Goal: Book appointment/travel/reservation

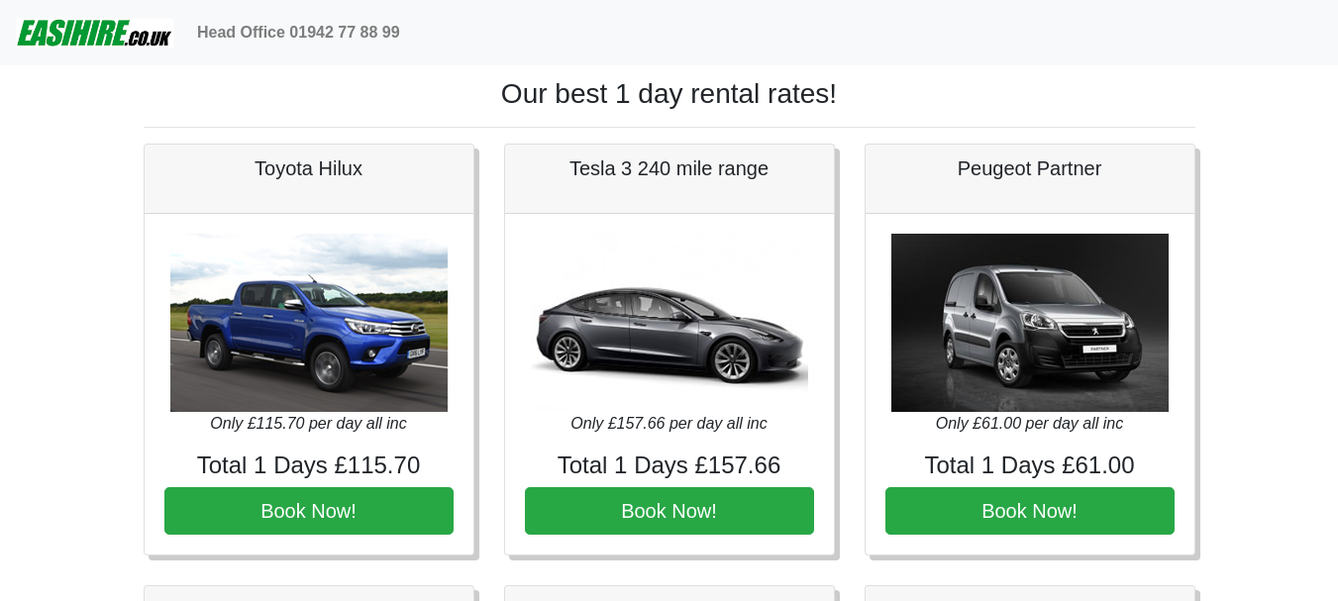
scroll to position [502, 0]
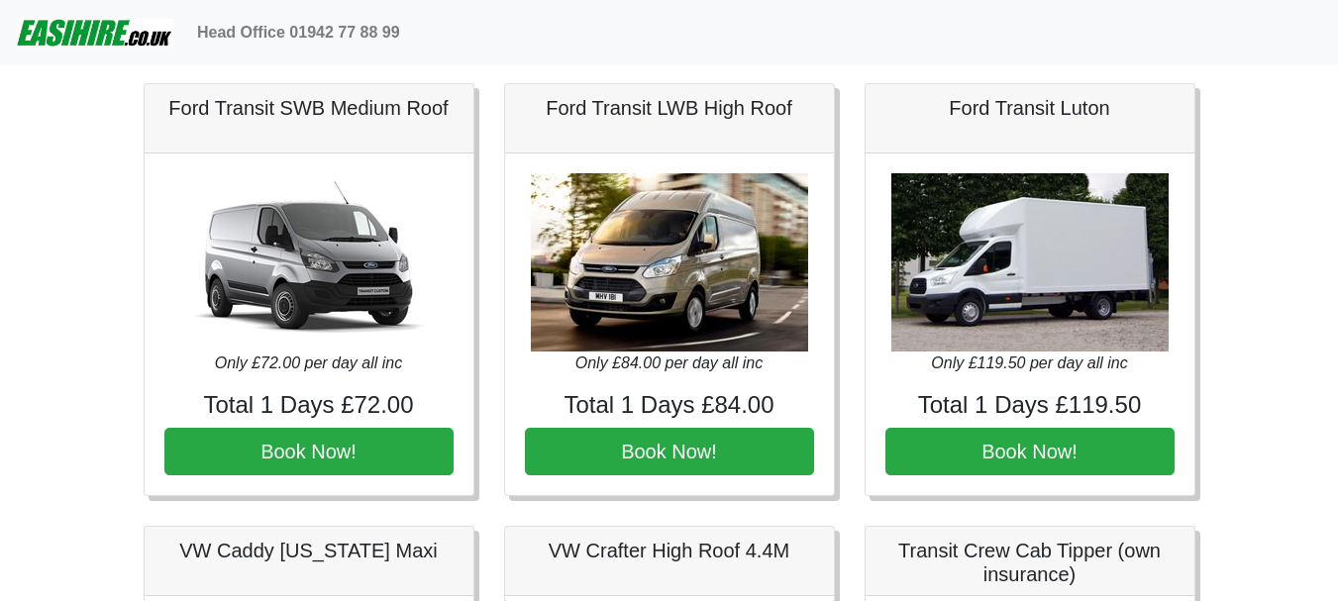
click at [95, 28] on img at bounding box center [95, 33] width 158 height 40
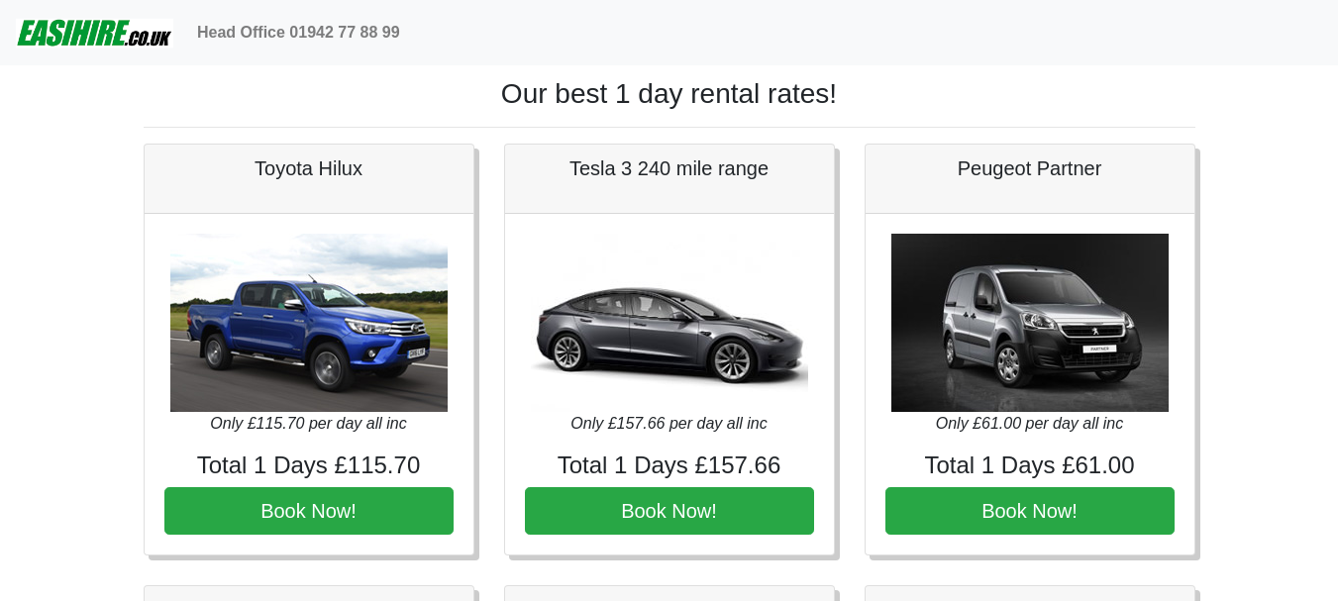
scroll to position [502, 0]
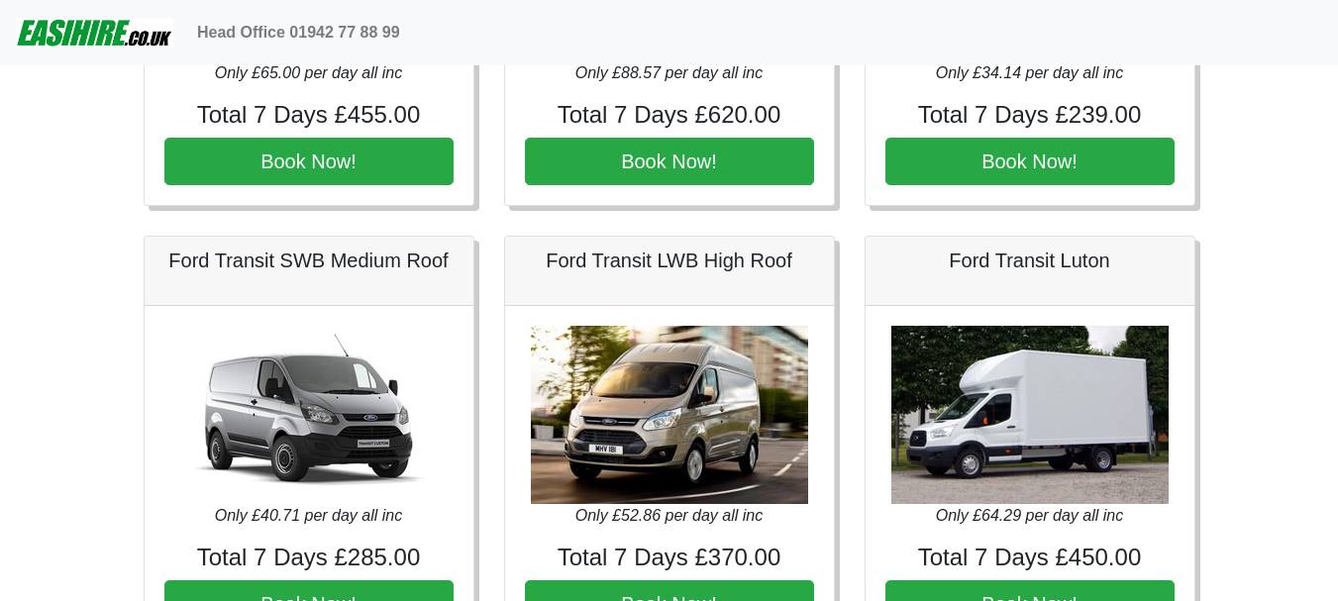
scroll to position [892, 0]
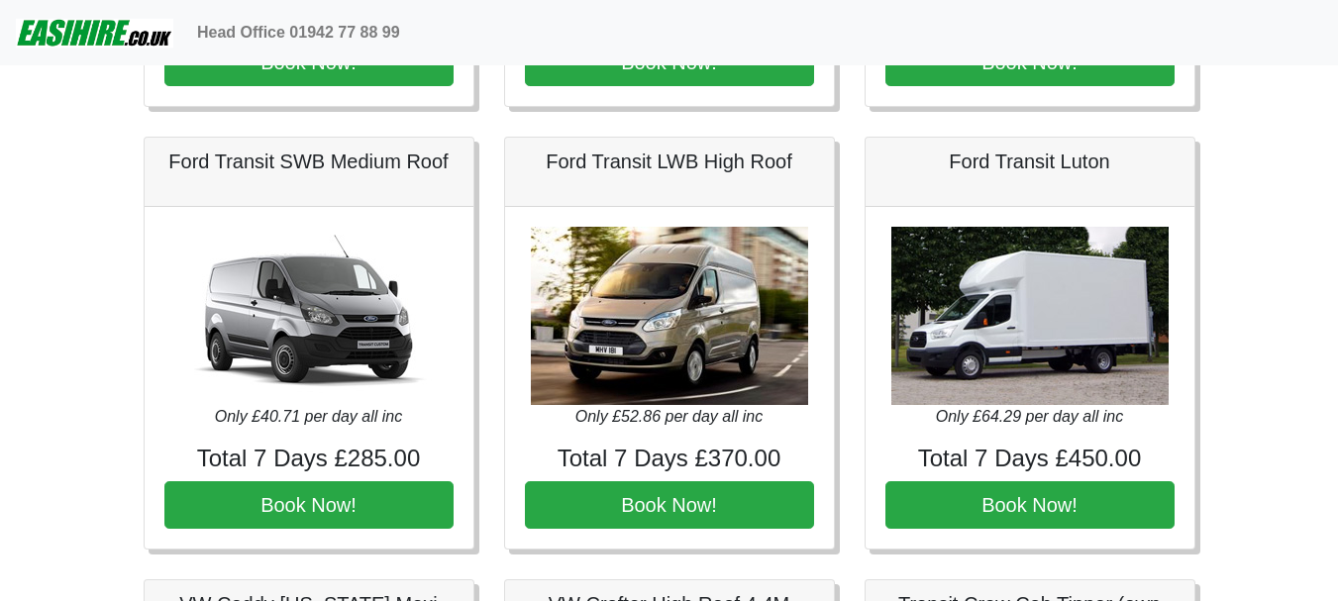
click at [56, 42] on img at bounding box center [95, 33] width 158 height 40
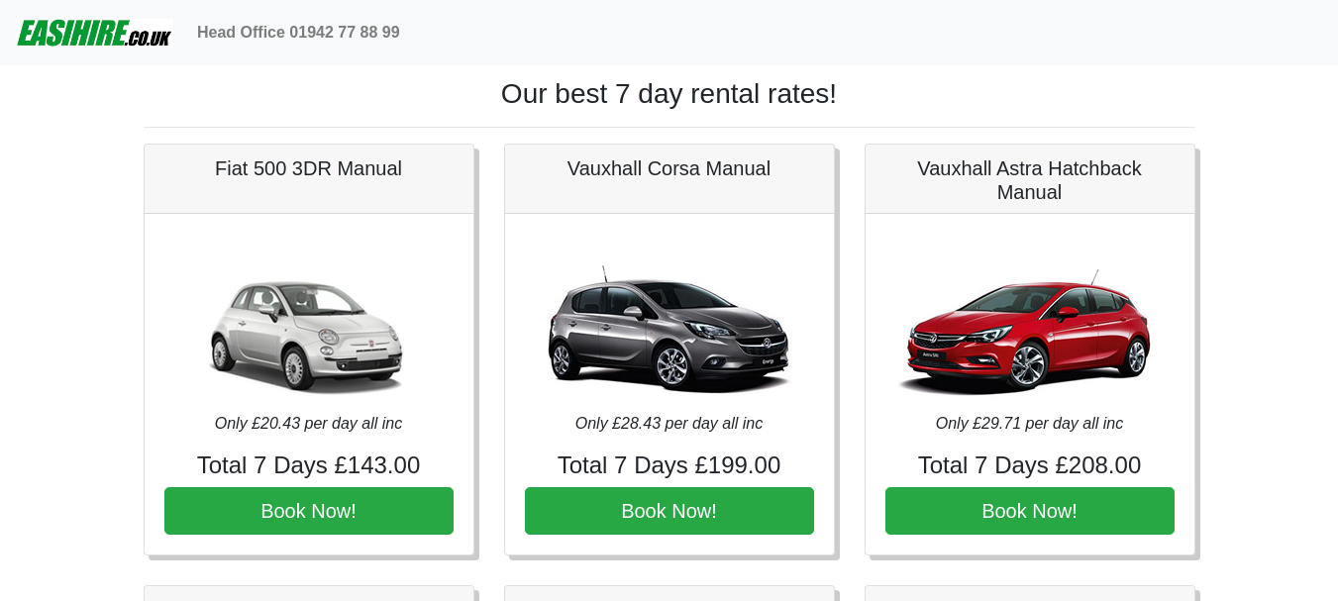
scroll to position [892, 0]
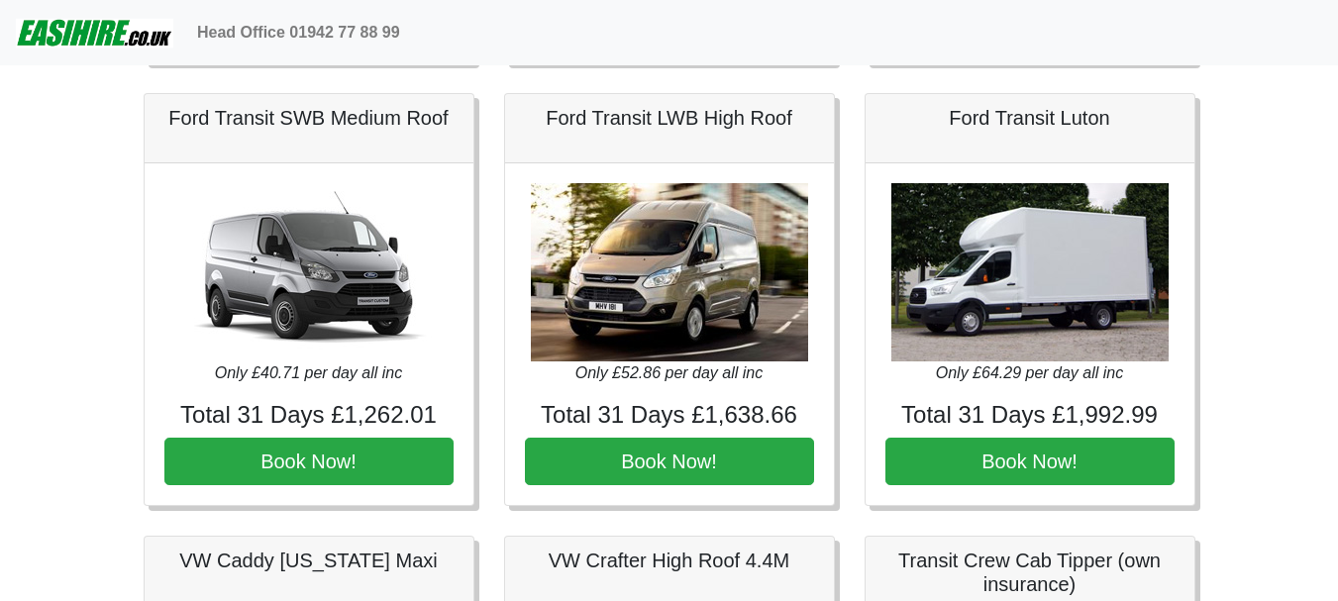
scroll to position [892, 0]
